Goal: Task Accomplishment & Management: Manage account settings

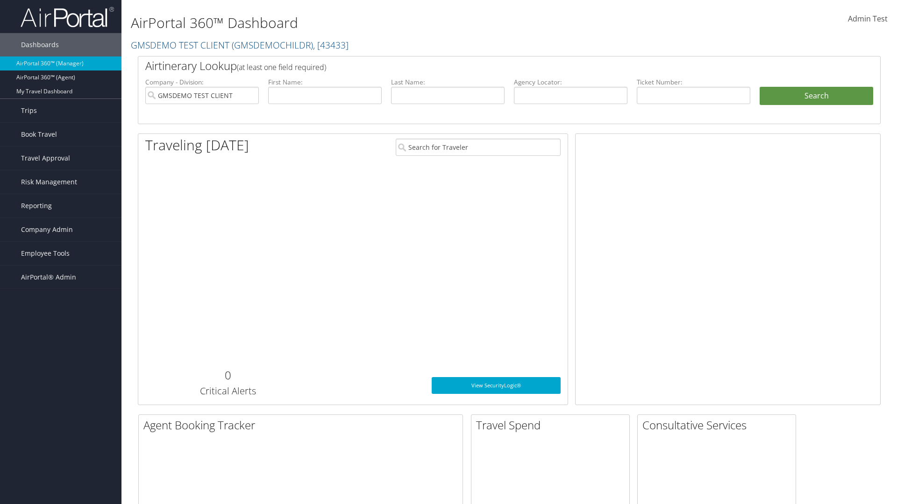
click at [61, 230] on span "Company Admin" at bounding box center [47, 229] width 52 height 23
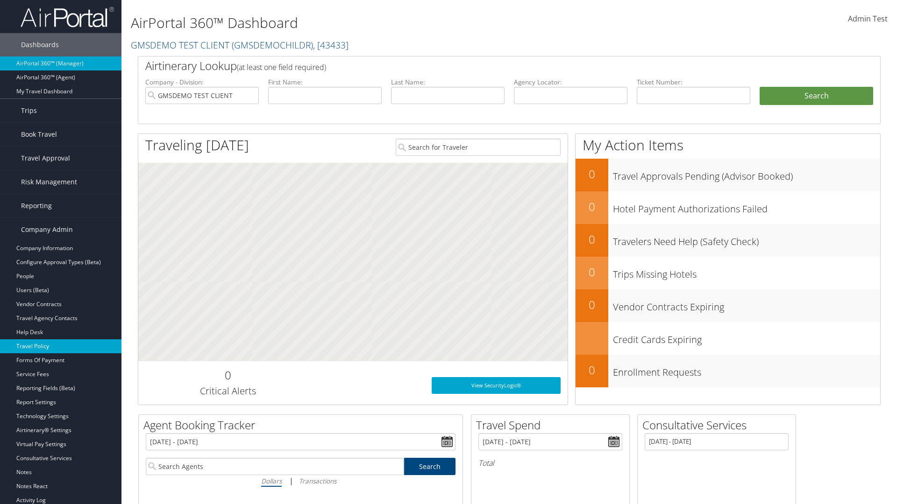
click at [61, 347] on link "Travel Policy" at bounding box center [60, 347] width 121 height 14
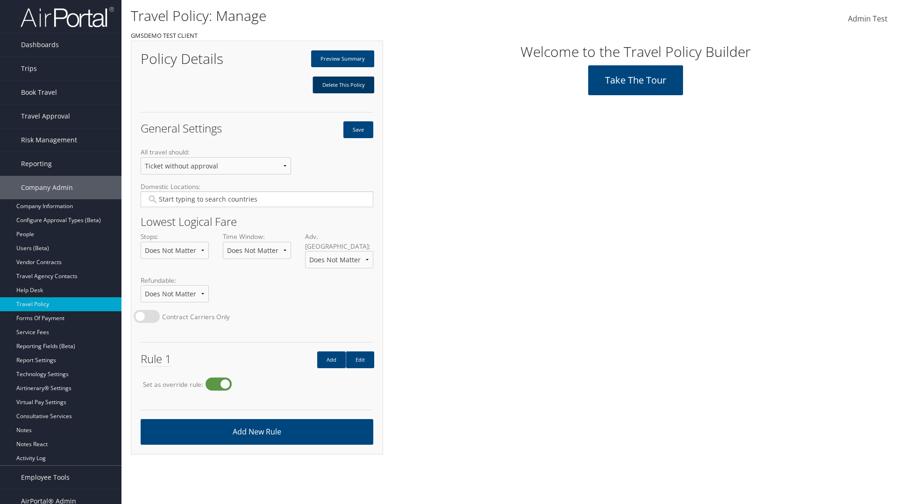
click at [343, 85] on link "Delete This Policy" at bounding box center [343, 85] width 62 height 17
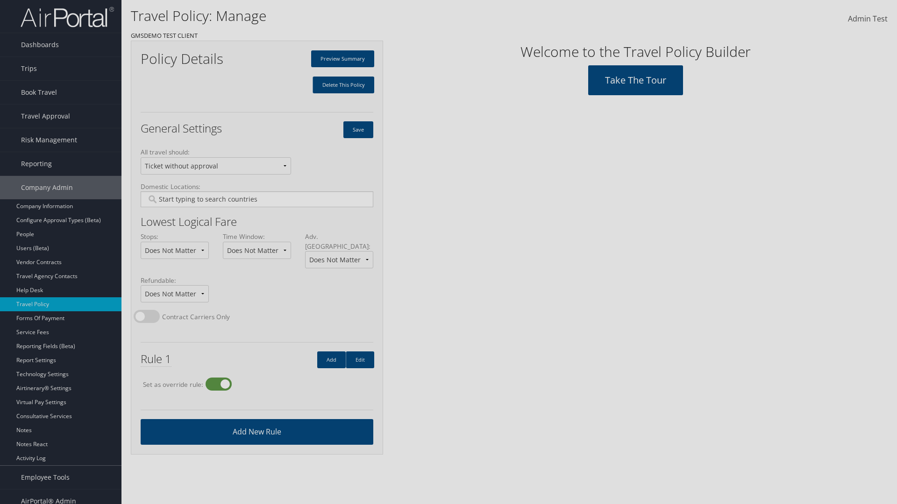
click at [0, 0] on input "Type YES to continue:" at bounding box center [0, 0] width 0 height 0
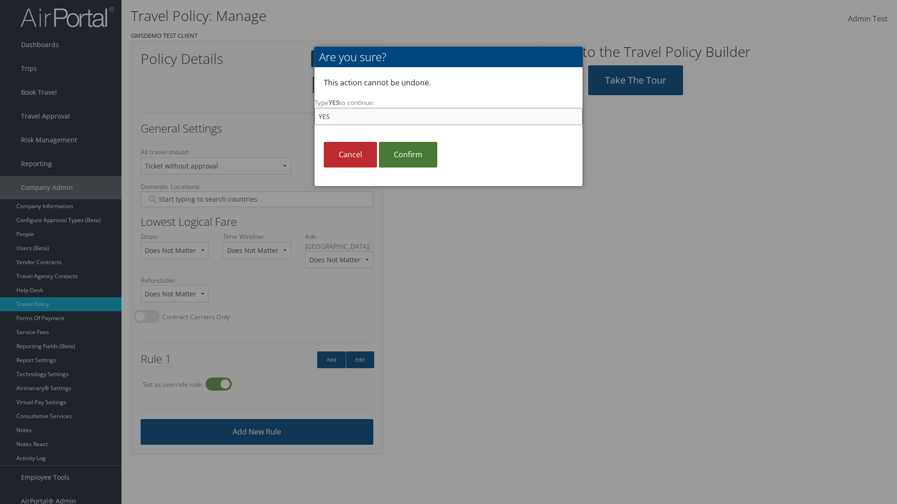
type input "YES"
click at [408, 155] on link "Confirm" at bounding box center [408, 155] width 58 height 26
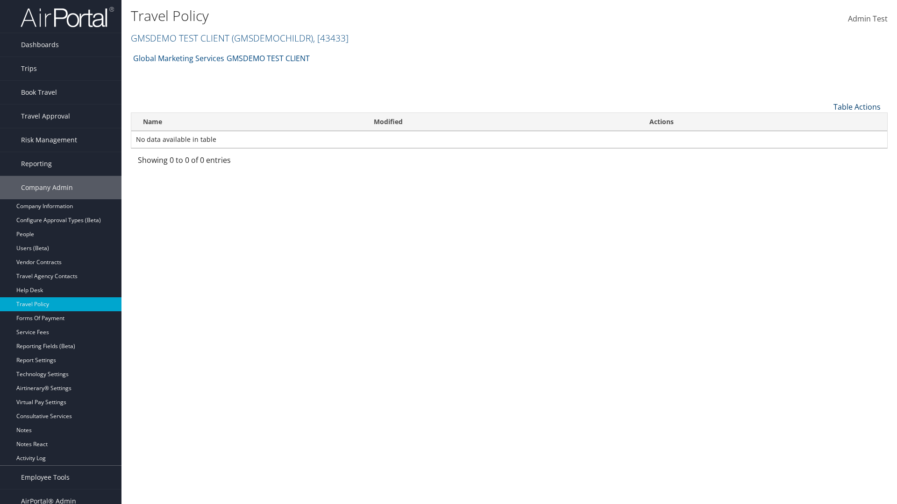
click at [857, 106] on link "Table Actions" at bounding box center [856, 107] width 47 height 10
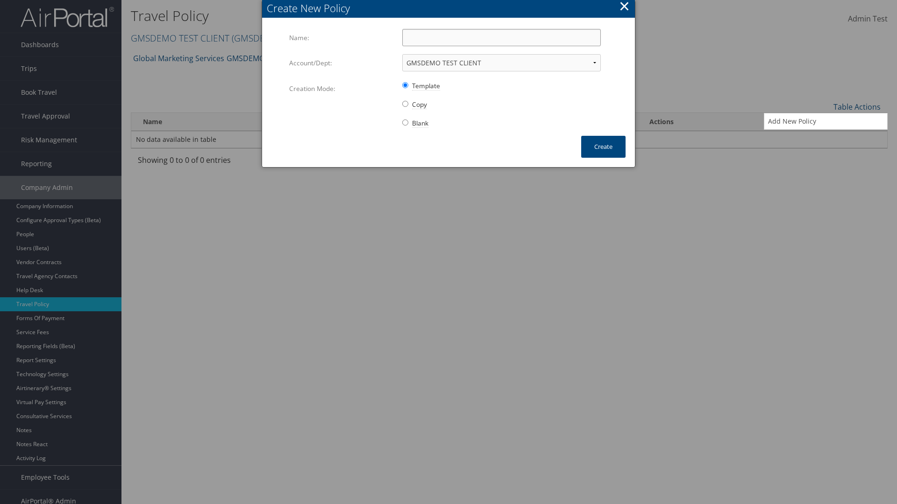
click at [501, 37] on input "Name:" at bounding box center [501, 37] width 199 height 17
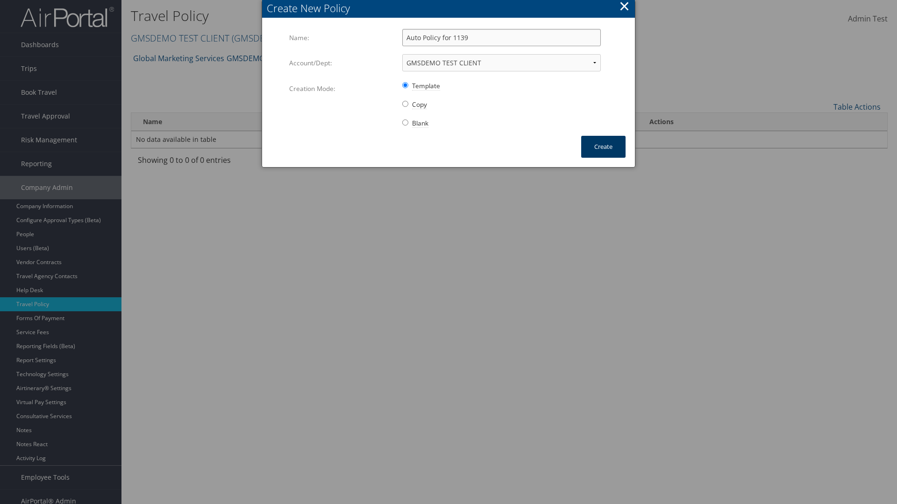
type input "Auto Policy for 1139"
click at [603, 147] on button "Create" at bounding box center [603, 147] width 44 height 22
